Goal: Task Accomplishment & Management: Use online tool/utility

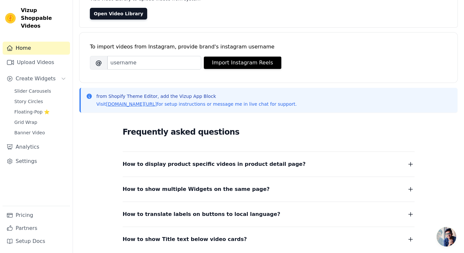
scroll to position [63, 0]
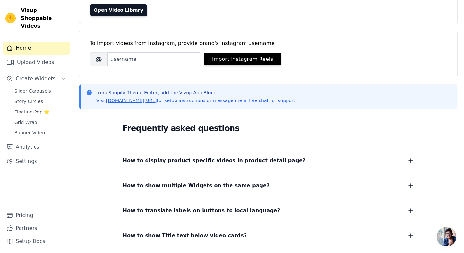
click at [249, 161] on span "How to display product specific videos in product detail page?" at bounding box center [214, 160] width 183 height 9
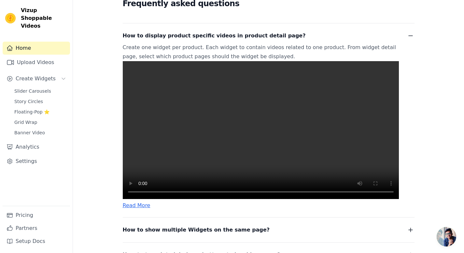
scroll to position [183, 0]
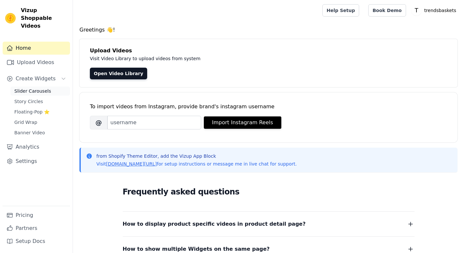
click at [28, 88] on span "Slider Carousels" at bounding box center [32, 91] width 37 height 7
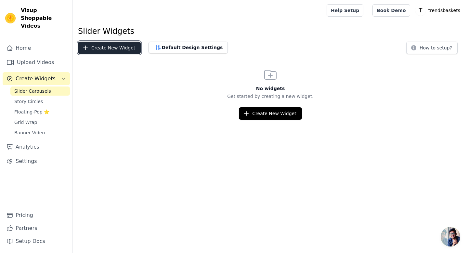
click at [119, 45] on button "Create New Widget" at bounding box center [109, 48] width 63 height 12
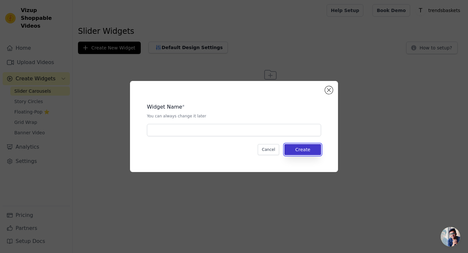
click at [305, 150] on button "Create" at bounding box center [303, 149] width 37 height 11
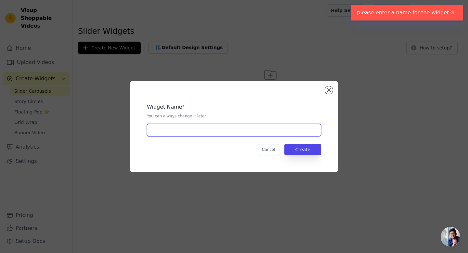
click at [267, 127] on input "text" at bounding box center [234, 130] width 174 height 12
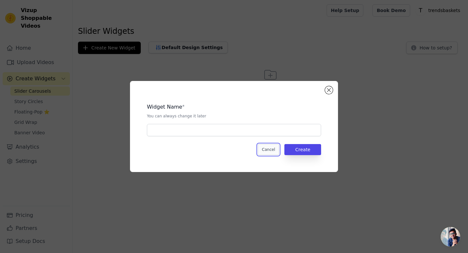
click at [262, 155] on button "Cancel" at bounding box center [269, 149] width 22 height 11
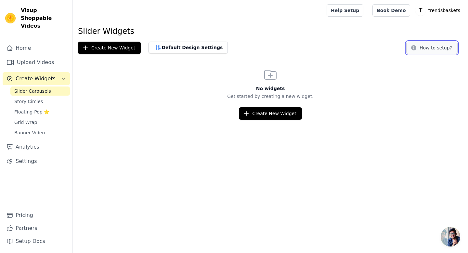
click at [438, 47] on button "How to setup?" at bounding box center [432, 48] width 51 height 12
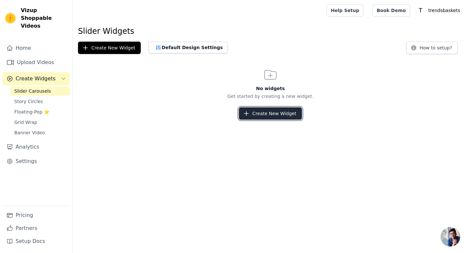
click at [258, 110] on button "Create New Widget" at bounding box center [270, 113] width 63 height 12
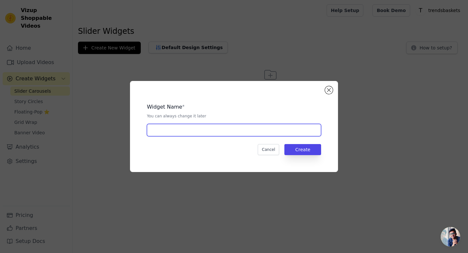
click at [213, 132] on input "text" at bounding box center [234, 130] width 174 height 12
type input "slider widget"
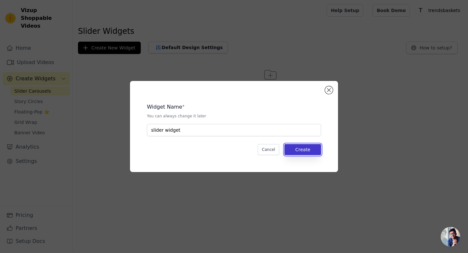
click at [312, 146] on button "Create" at bounding box center [303, 149] width 37 height 11
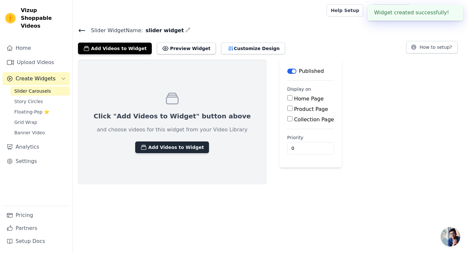
click at [156, 147] on button "Add Videos to Widget" at bounding box center [172, 147] width 74 height 12
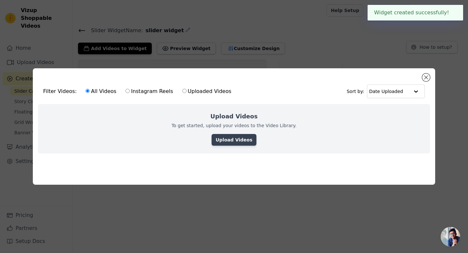
click at [230, 135] on link "Upload Videos" at bounding box center [234, 140] width 45 height 12
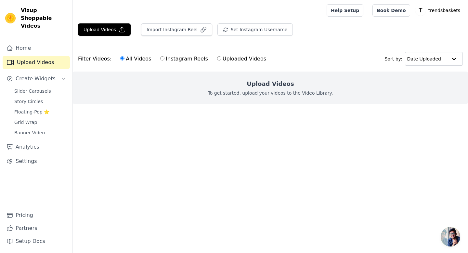
click at [217, 60] on input "Uploaded Videos" at bounding box center [219, 58] width 4 height 4
radio input "true"
click at [428, 58] on input "text" at bounding box center [428, 58] width 40 height 13
click at [404, 130] on html "Vizup Shoppable Videos Home Upload Videos Create Widgets Slider Carousels Story…" at bounding box center [234, 65] width 468 height 130
click at [120, 60] on input "All Videos" at bounding box center [122, 58] width 4 height 4
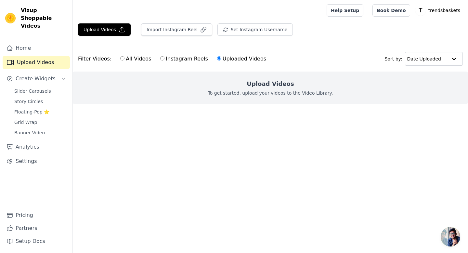
radio input "true"
click at [106, 29] on button "Upload Videos" at bounding box center [104, 29] width 53 height 12
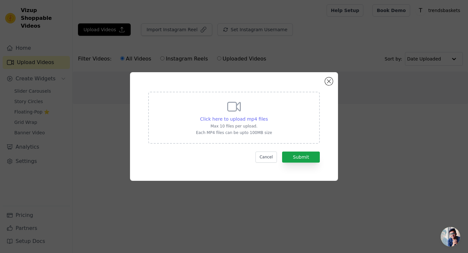
click at [254, 119] on span "Click here to upload mp4 files" at bounding box center [234, 118] width 68 height 5
click at [268, 116] on input "Click here to upload mp4 files Max 10 files per upload. Each MP4 files can be u…" at bounding box center [268, 115] width 0 height 0
type input "C:\fakepath\final creartor.mp4"
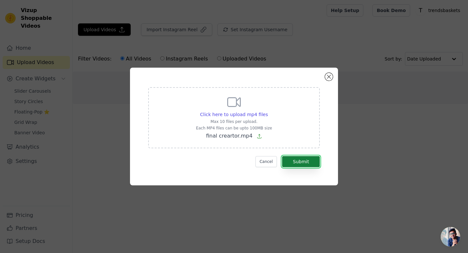
click at [304, 161] on button "Submit" at bounding box center [301, 161] width 38 height 11
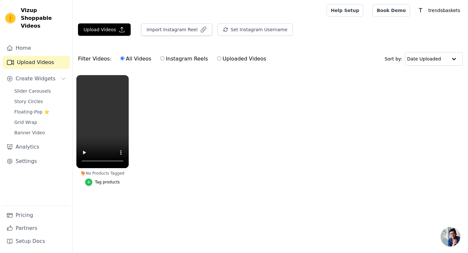
click at [90, 182] on icon "button" at bounding box center [89, 182] width 5 height 5
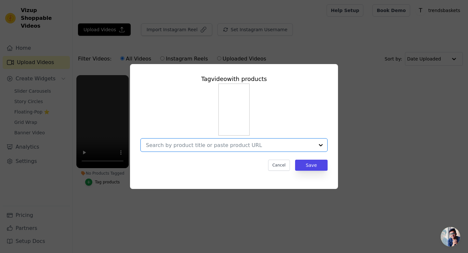
click at [275, 145] on input "No Products Tagged Tag video with products Option undefined, selected. Select i…" at bounding box center [230, 145] width 168 height 6
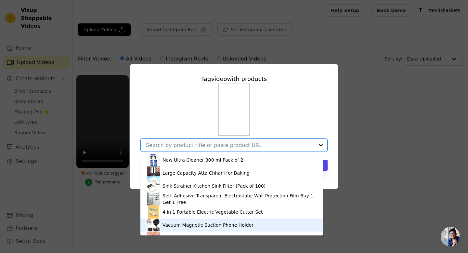
click at [246, 223] on div "Vacuum Magnetic Suction Phone Holder" at bounding box center [208, 225] width 91 height 7
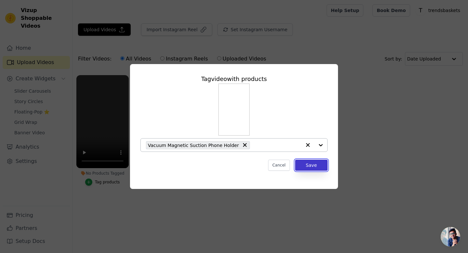
click at [313, 162] on button "Save" at bounding box center [311, 165] width 33 height 11
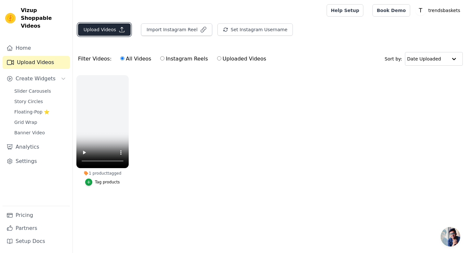
click at [101, 29] on button "Upload Videos" at bounding box center [104, 29] width 53 height 12
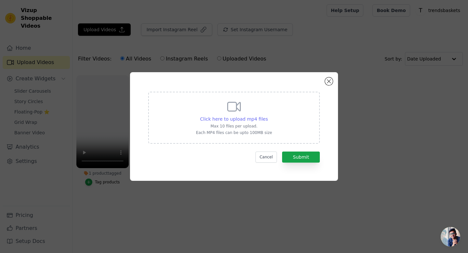
click at [235, 117] on span "Click here to upload mp4 files" at bounding box center [234, 118] width 68 height 5
click at [268, 116] on input "Click here to upload mp4 files Max 10 files per upload. Each MP4 files can be u…" at bounding box center [268, 115] width 0 height 0
type input "C:\fakepath\new vaccum.mp4"
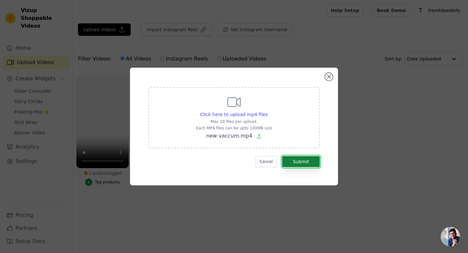
click at [295, 164] on button "Submit" at bounding box center [301, 161] width 38 height 11
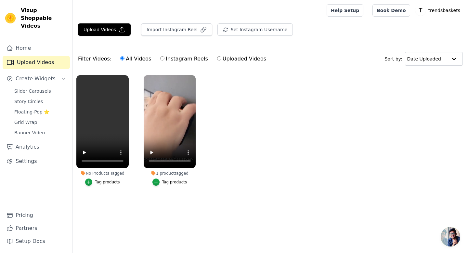
click at [104, 182] on div "Tag products" at bounding box center [107, 182] width 25 height 5
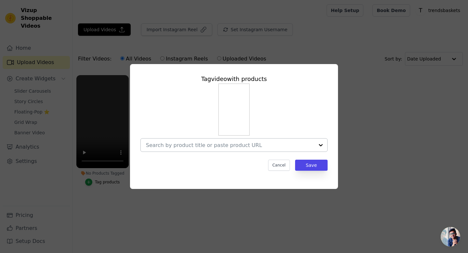
click at [289, 142] on input "No Products Tagged Tag video with products Cancel Save Tag products" at bounding box center [230, 145] width 168 height 6
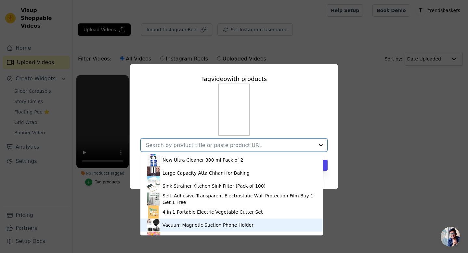
click at [208, 226] on div "Vacuum Magnetic Suction Phone Holder" at bounding box center [208, 225] width 91 height 7
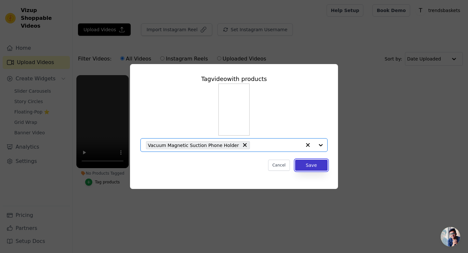
click at [314, 164] on button "Save" at bounding box center [311, 165] width 33 height 11
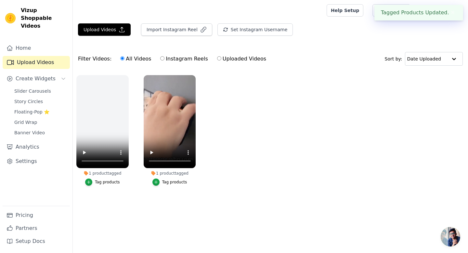
click at [185, 58] on label "Instagram Reels" at bounding box center [184, 59] width 48 height 8
click at [165, 58] on input "Instagram Reels" at bounding box center [162, 58] width 4 height 4
radio input "true"
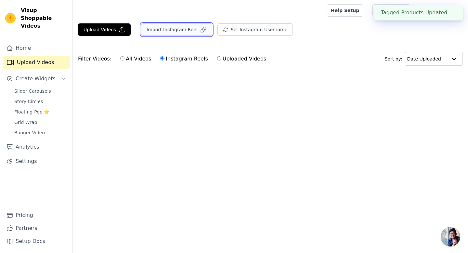
click at [171, 25] on button "Import Instagram Reel" at bounding box center [176, 29] width 71 height 12
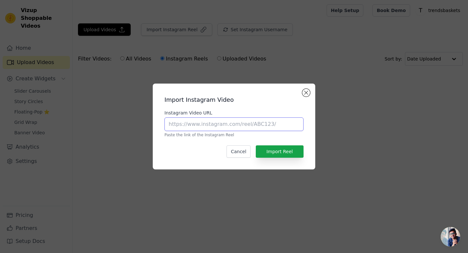
paste input "[URL][DOMAIN_NAME]"
type input "[URL][DOMAIN_NAME]"
click at [278, 150] on button "Import Reel" at bounding box center [280, 151] width 48 height 12
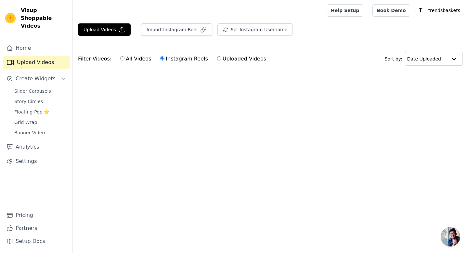
click at [121, 59] on input "All Videos" at bounding box center [122, 58] width 4 height 4
radio input "true"
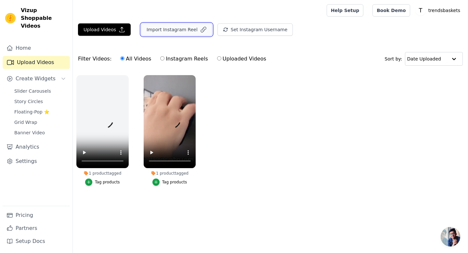
click at [169, 30] on button "Import Instagram Reel" at bounding box center [176, 29] width 71 height 12
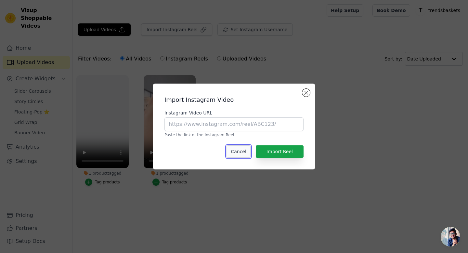
click at [238, 153] on button "Cancel" at bounding box center [239, 151] width 24 height 12
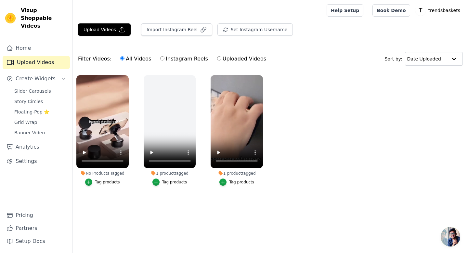
click at [114, 182] on div "Tag products" at bounding box center [107, 182] width 25 height 5
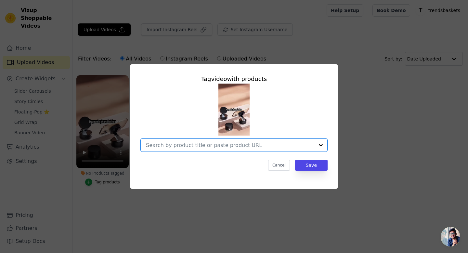
click at [282, 148] on input "No Products Tagged Tag video with products Option undefined, selected. Select i…" at bounding box center [230, 145] width 168 height 6
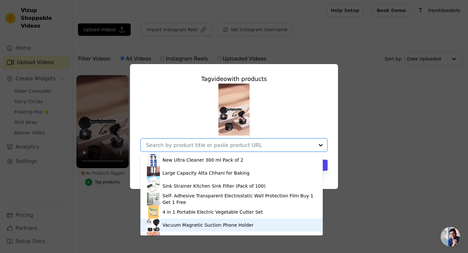
click at [236, 221] on div "Vacuum Magnetic Suction Phone Holder" at bounding box center [231, 225] width 169 height 13
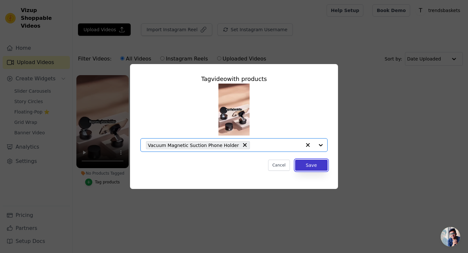
click at [314, 166] on button "Save" at bounding box center [311, 165] width 33 height 11
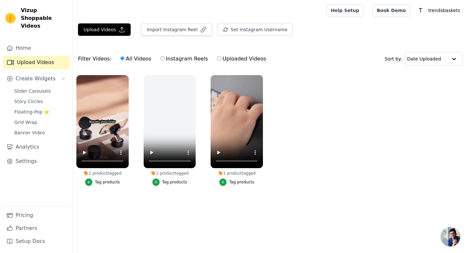
click at [237, 183] on div "Tag products" at bounding box center [241, 182] width 25 height 5
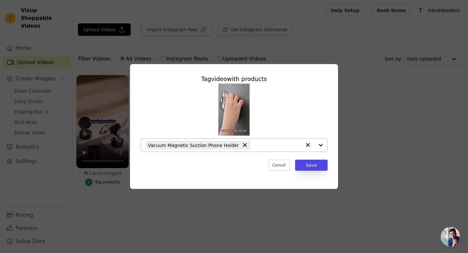
click at [273, 144] on input "1 product tagged Tag video with products Vacuum Magnetic Suction Phone Holder C…" at bounding box center [277, 145] width 48 height 6
click at [385, 191] on div "Tag video with products Vacuum Magnetic Suction Phone Holder Cancel Save" at bounding box center [234, 127] width 448 height 146
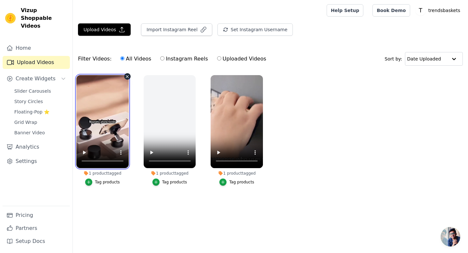
click at [95, 95] on video at bounding box center [102, 121] width 52 height 93
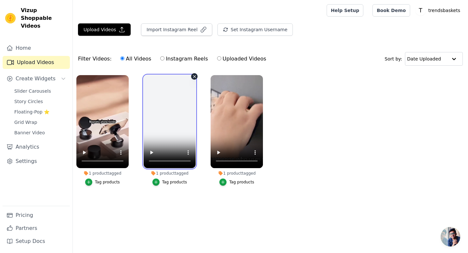
click at [157, 101] on video at bounding box center [170, 121] width 52 height 93
drag, startPoint x: 306, startPoint y: 128, endPoint x: 97, endPoint y: 139, distance: 209.1
click at [97, 139] on ul "1 product tagged Tag products 1 product tagged Tag products 1 product tagged Ta…" at bounding box center [271, 137] width 396 height 131
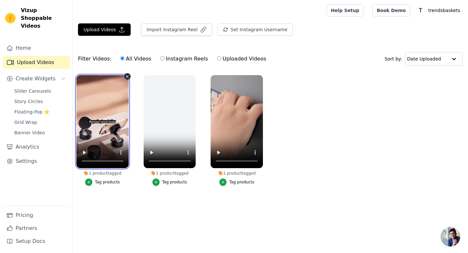
click at [112, 103] on video at bounding box center [102, 121] width 52 height 93
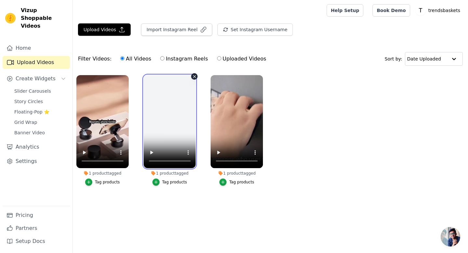
click at [163, 113] on video at bounding box center [170, 121] width 52 height 93
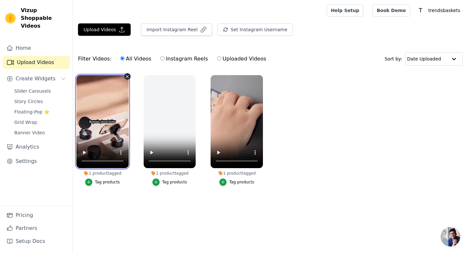
click at [102, 116] on video at bounding box center [102, 121] width 52 height 93
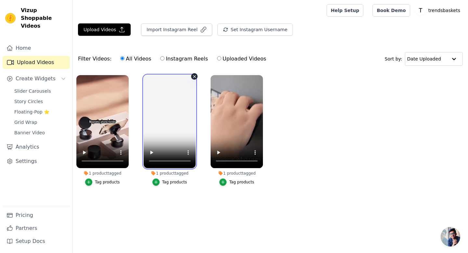
click at [177, 126] on video at bounding box center [170, 121] width 52 height 93
click at [217, 60] on input "Uploaded Videos" at bounding box center [219, 58] width 4 height 4
radio input "true"
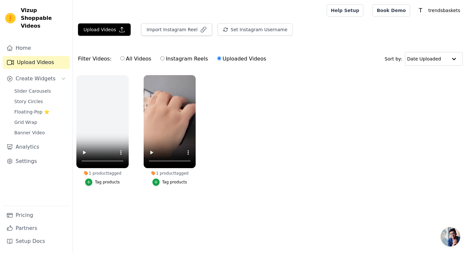
click at [121, 61] on label "All Videos" at bounding box center [136, 59] width 32 height 8
click at [121, 61] on input "All Videos" at bounding box center [122, 58] width 4 height 4
radio input "true"
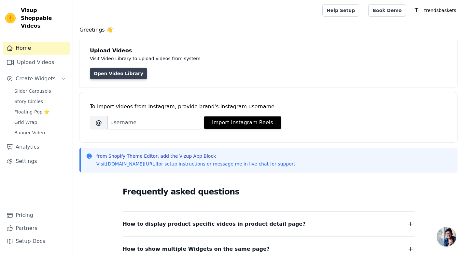
click at [119, 74] on link "Open Video Library" at bounding box center [118, 74] width 57 height 12
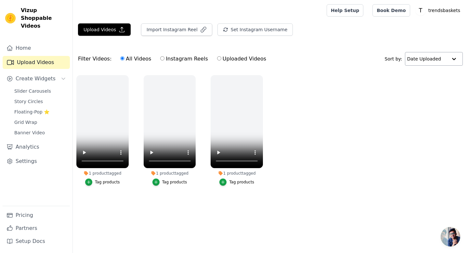
click at [438, 60] on input "text" at bounding box center [428, 58] width 40 height 13
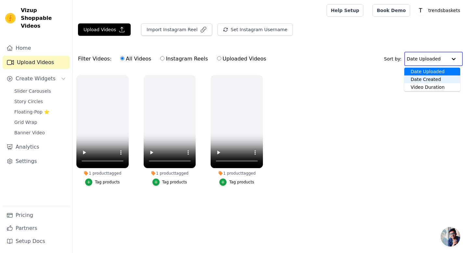
click at [395, 134] on ul "1 product tagged Tag products 1 product tagged Tag products 1 product tagged Ta…" at bounding box center [271, 137] width 396 height 131
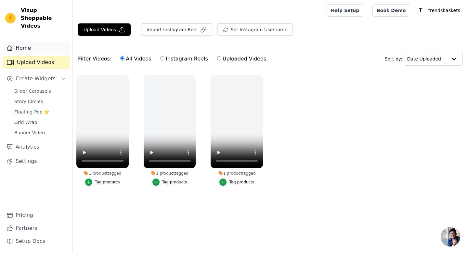
click at [19, 42] on link "Home" at bounding box center [36, 48] width 67 height 13
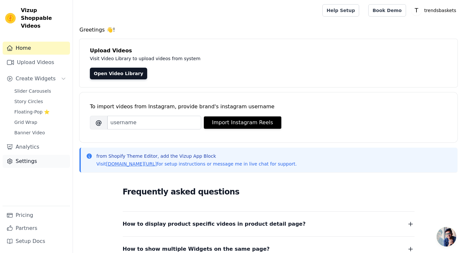
click at [23, 155] on link "Settings" at bounding box center [36, 161] width 67 height 13
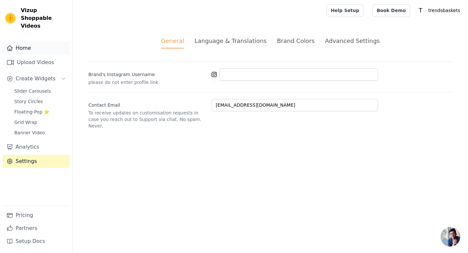
click at [22, 44] on link "Home" at bounding box center [36, 48] width 67 height 13
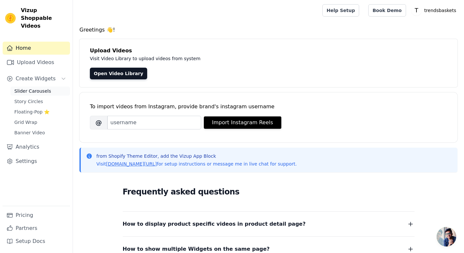
click at [34, 88] on span "Slider Carousels" at bounding box center [32, 91] width 37 height 7
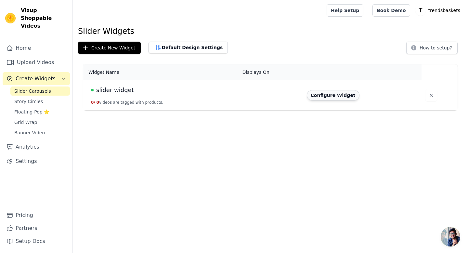
click at [324, 94] on button "Configure Widget" at bounding box center [333, 95] width 53 height 10
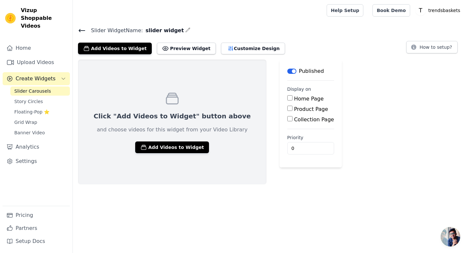
click at [294, 110] on label "Product Page" at bounding box center [311, 109] width 34 height 6
click at [288, 110] on input "Product Page" at bounding box center [290, 108] width 5 height 5
checkbox input "true"
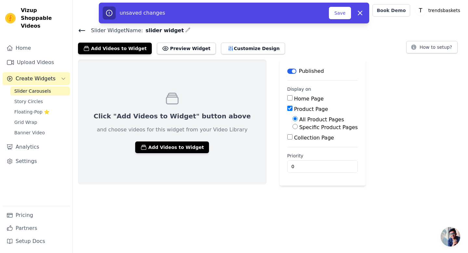
click at [309, 128] on label "Specific Product Pages" at bounding box center [329, 127] width 59 height 6
click at [298, 128] on input "Specific Product Pages" at bounding box center [295, 126] width 5 height 5
radio input "true"
click at [298, 144] on button "Select Products" at bounding box center [315, 142] width 44 height 11
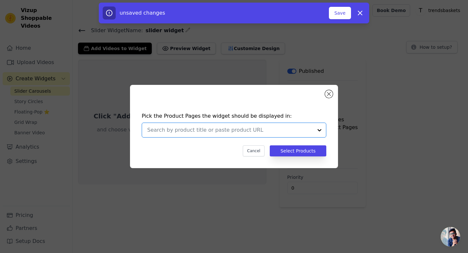
click at [284, 128] on input "text" at bounding box center [230, 130] width 166 height 8
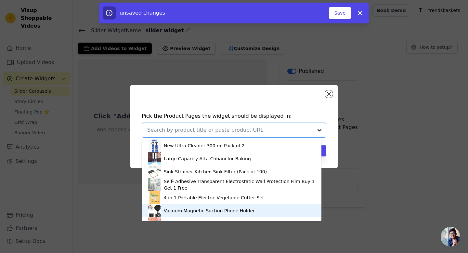
click at [254, 217] on div "Vacuum Magnetic Suction Phone Holder" at bounding box center [231, 210] width 167 height 13
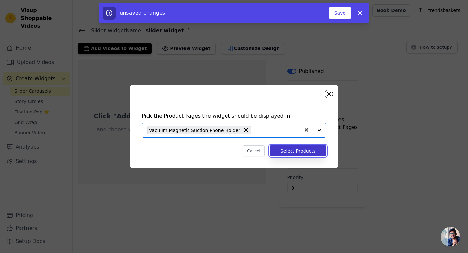
click at [304, 149] on button "Select Products" at bounding box center [298, 150] width 57 height 11
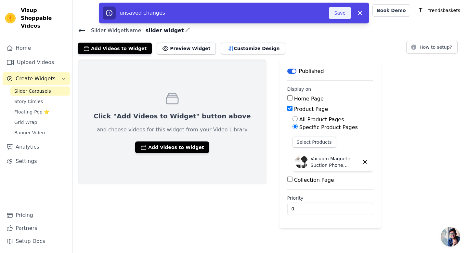
click at [341, 16] on button "Save" at bounding box center [340, 13] width 22 height 12
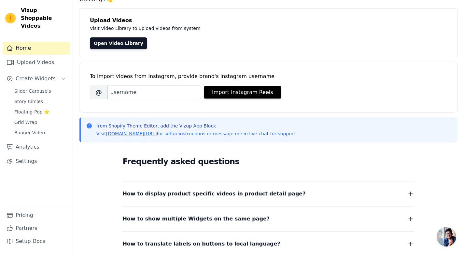
scroll to position [39, 0]
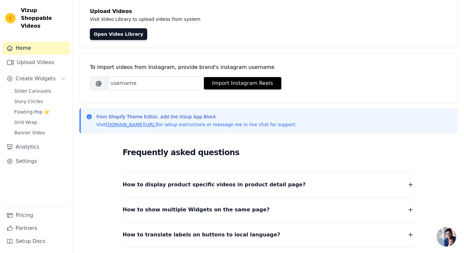
click at [197, 186] on span "How to display product specific videos in product detail page?" at bounding box center [214, 184] width 183 height 9
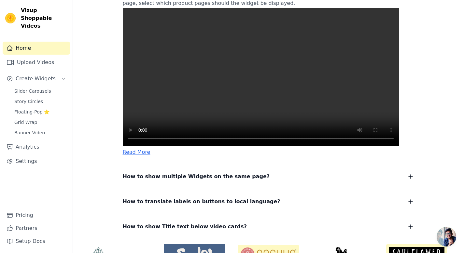
scroll to position [235, 0]
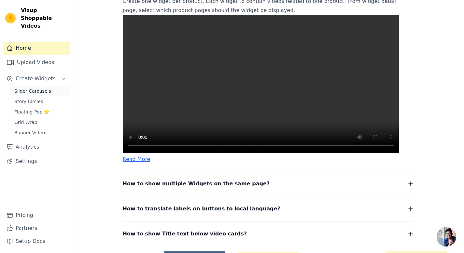
click at [40, 88] on span "Slider Carousels" at bounding box center [32, 91] width 37 height 7
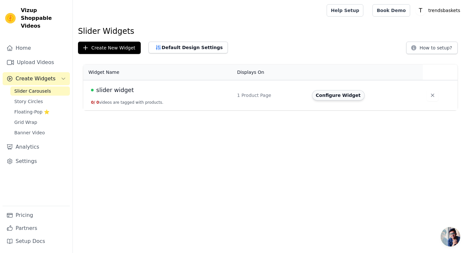
click at [346, 93] on button "Configure Widget" at bounding box center [338, 95] width 53 height 10
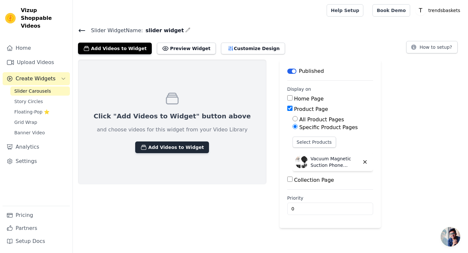
click at [158, 150] on button "Add Videos to Widget" at bounding box center [172, 147] width 74 height 12
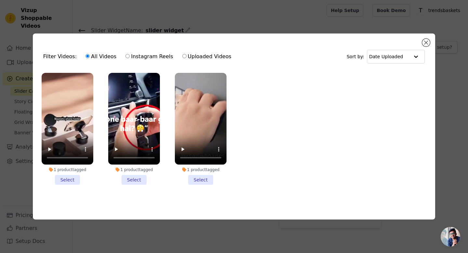
click at [206, 179] on li "1 product tagged Select" at bounding box center [201, 129] width 52 height 112
click at [0, 0] on input "1 product tagged Select" at bounding box center [0, 0] width 0 height 0
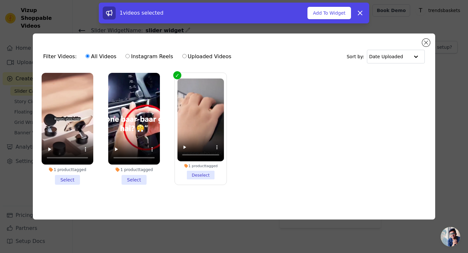
click at [147, 177] on li "1 product tagged Select" at bounding box center [134, 129] width 52 height 112
click at [0, 0] on input "1 product tagged Select" at bounding box center [0, 0] width 0 height 0
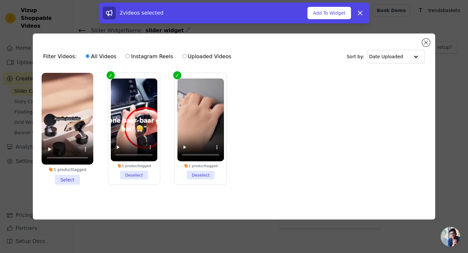
click at [62, 180] on li "1 product tagged Select" at bounding box center [68, 129] width 52 height 112
click at [0, 0] on input "1 product tagged Select" at bounding box center [0, 0] width 0 height 0
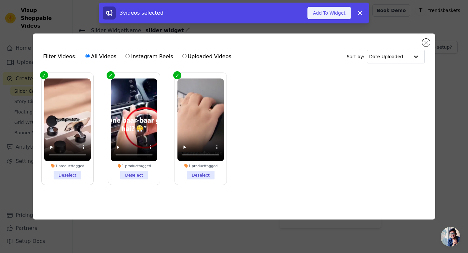
click at [328, 18] on button "Add To Widget" at bounding box center [330, 13] width 44 height 12
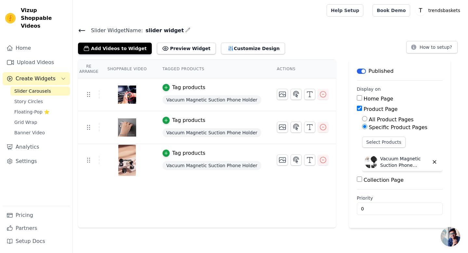
click at [181, 122] on div "Tag products" at bounding box center [188, 120] width 33 height 8
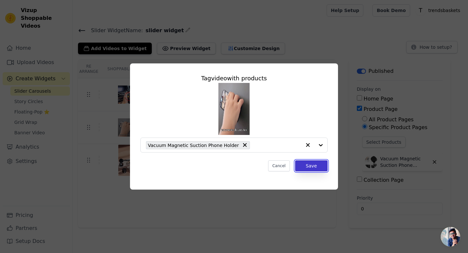
click at [304, 168] on button "Save" at bounding box center [311, 165] width 33 height 11
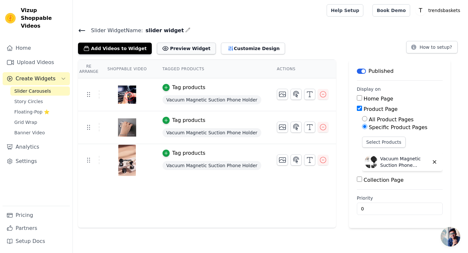
click at [188, 46] on button "Preview Widget" at bounding box center [186, 49] width 59 height 12
click at [31, 42] on link "Home" at bounding box center [36, 48] width 67 height 13
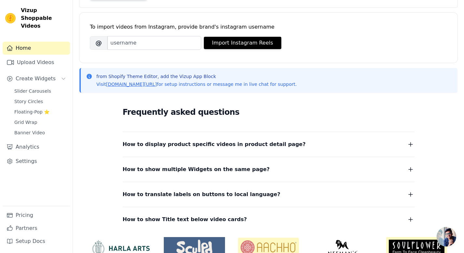
scroll to position [83, 0]
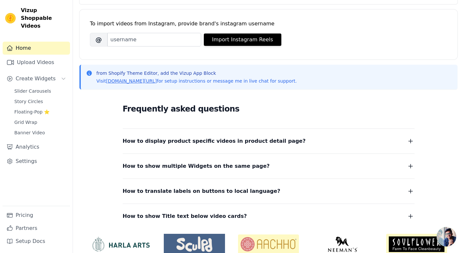
click at [216, 176] on dl "How to display product specific videos in product detail page? Create one widge…" at bounding box center [268, 174] width 291 height 92
click at [216, 171] on dl "How to display product specific videos in product detail page? Create one widge…" at bounding box center [268, 174] width 291 height 92
click at [217, 165] on span "How to show multiple Widgets on the same page?" at bounding box center [196, 166] width 147 height 9
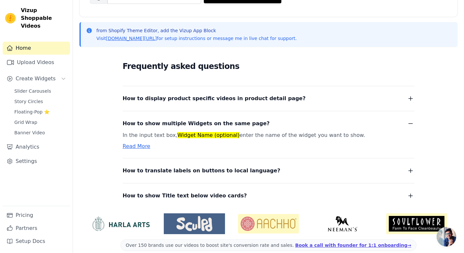
scroll to position [134, 0]
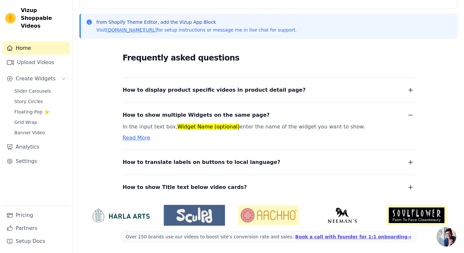
click at [193, 185] on span "How to show Title text below video cards?" at bounding box center [185, 187] width 124 height 9
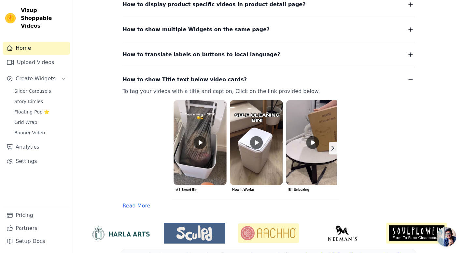
scroll to position [237, 0]
